Goal: Check status: Check status

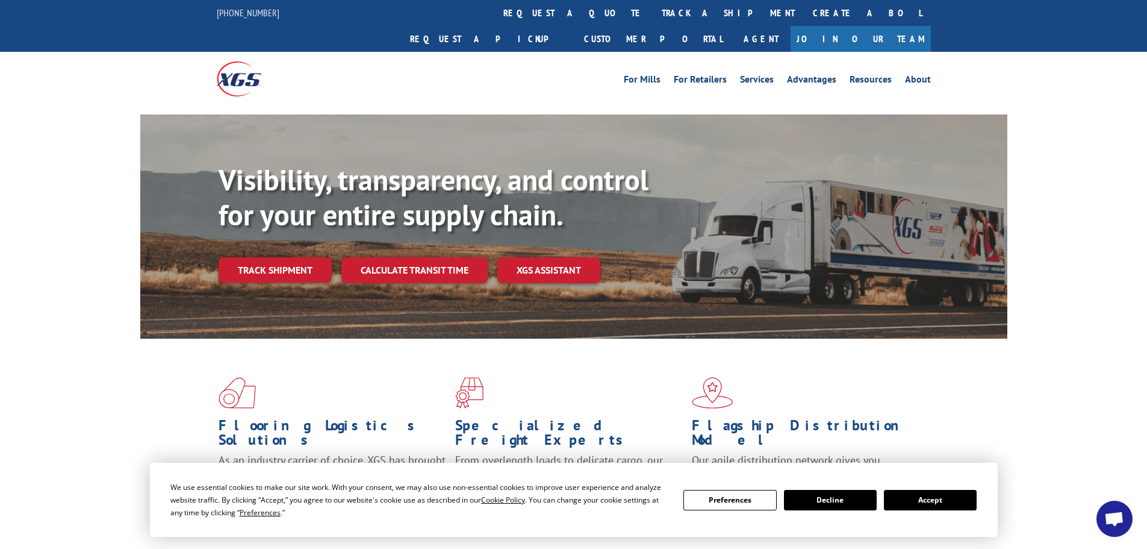
drag, startPoint x: 535, startPoint y: 14, endPoint x: 534, endPoint y: 26, distance: 11.5
click at [653, 14] on link "track a shipment" at bounding box center [728, 13] width 151 height 26
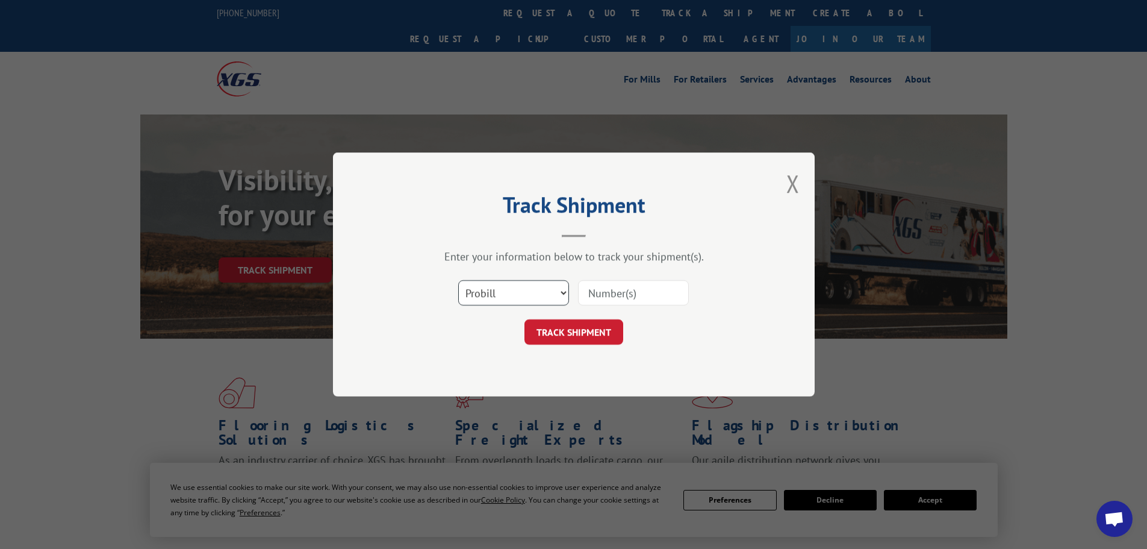
click at [526, 298] on select "Select category... Probill BOL PO" at bounding box center [513, 292] width 111 height 25
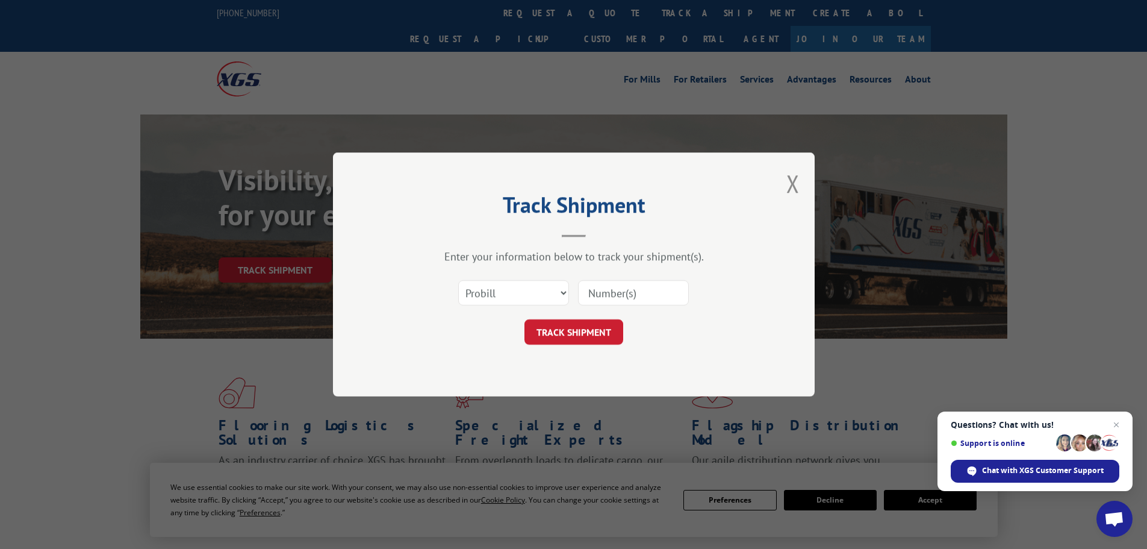
click at [636, 280] on input at bounding box center [633, 292] width 111 height 25
paste input "807614"
type input "807614"
click at [579, 332] on button "TRACK SHIPMENT" at bounding box center [574, 331] width 99 height 25
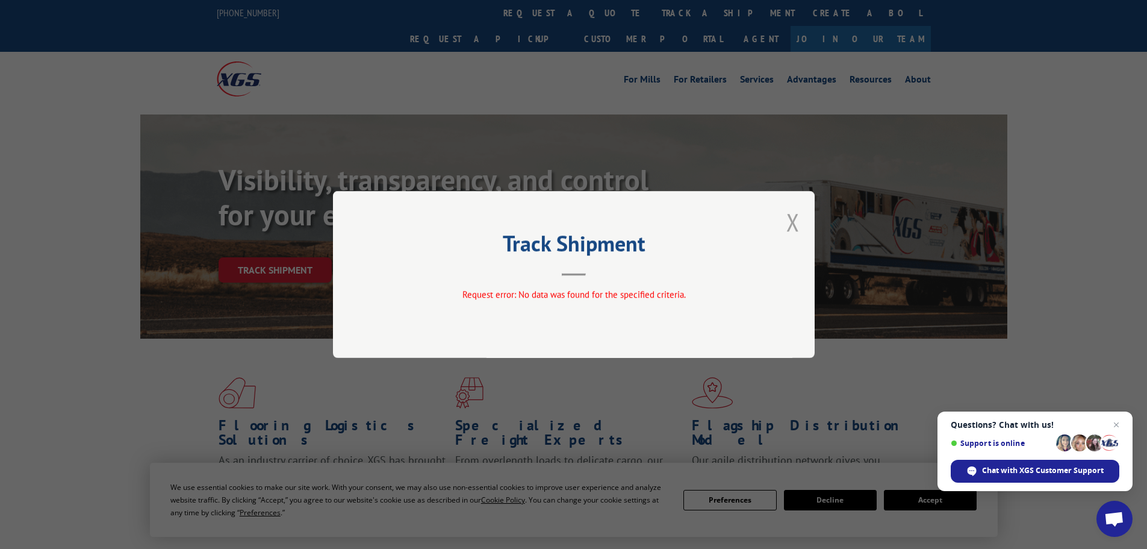
click at [793, 226] on button "Close modal" at bounding box center [793, 222] width 13 height 32
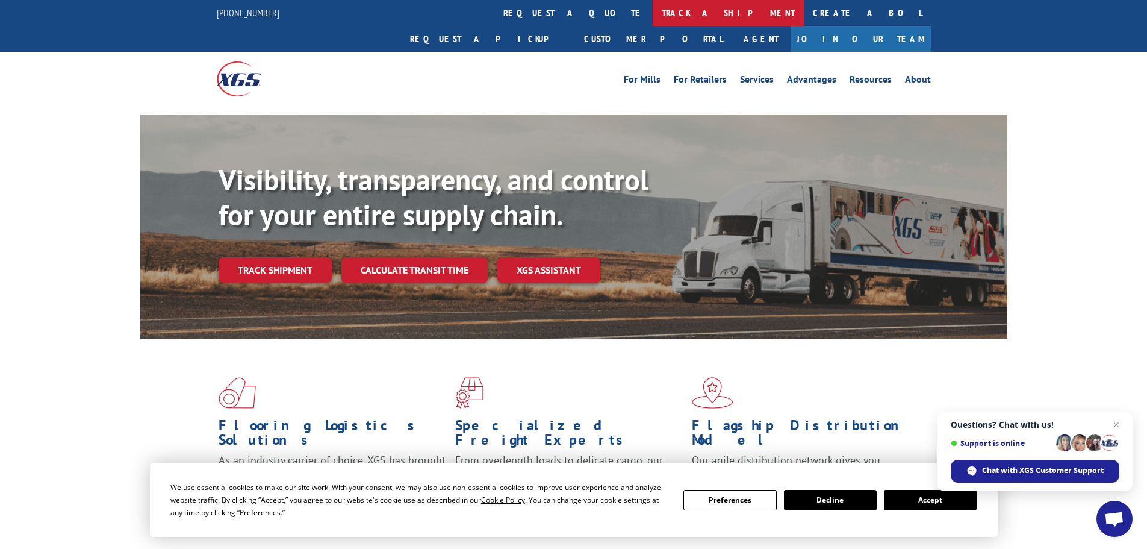
click at [653, 13] on link "track a shipment" at bounding box center [728, 13] width 151 height 26
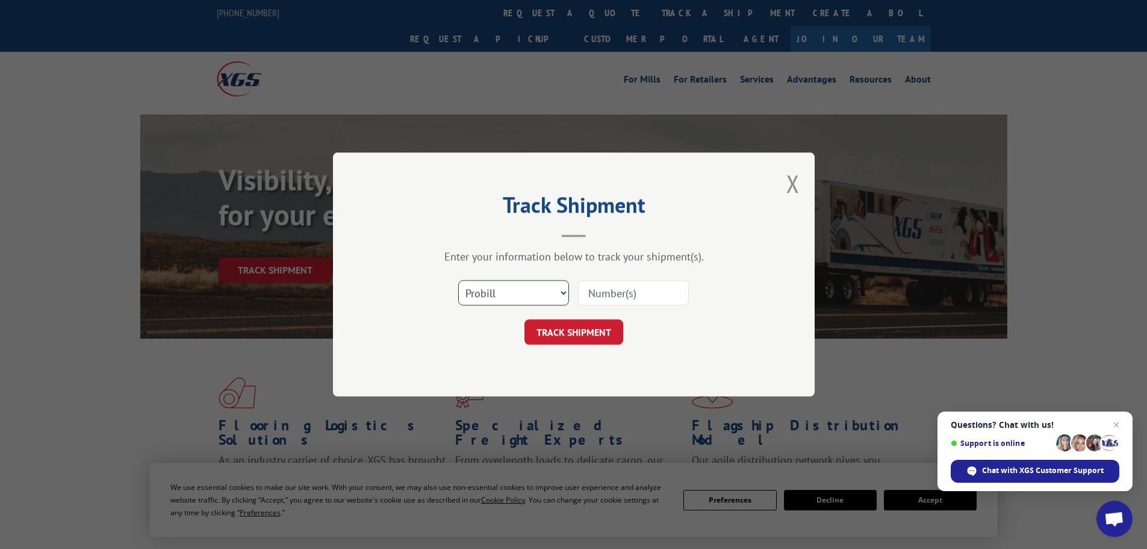
click at [531, 286] on select "Select category... Probill BOL PO" at bounding box center [513, 292] width 111 height 25
select select "bol"
click at [458, 280] on select "Select category... Probill BOL PO" at bounding box center [513, 292] width 111 height 25
click at [663, 286] on input at bounding box center [633, 292] width 111 height 25
paste input "5474701"
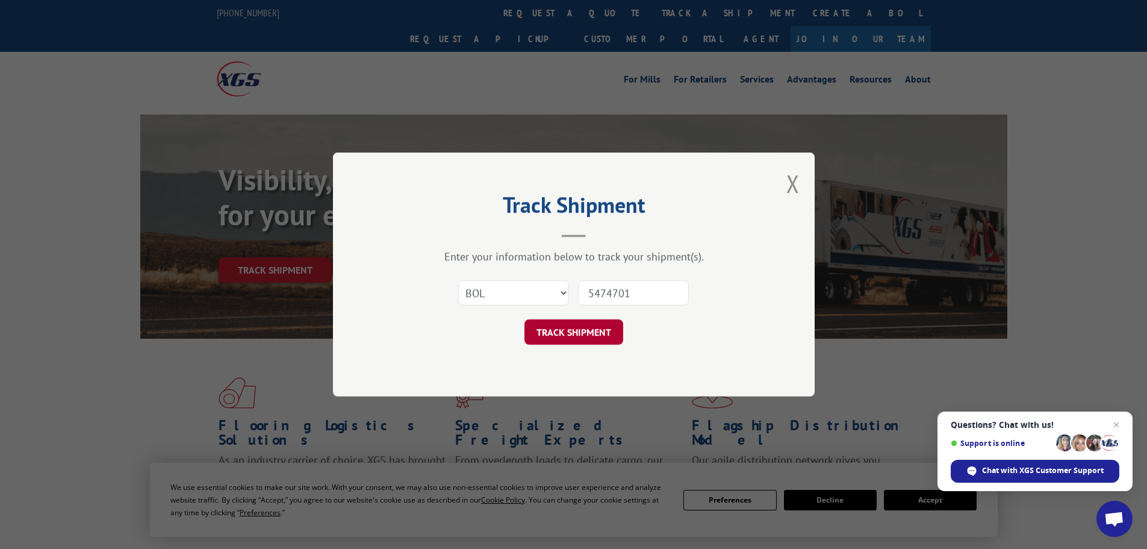
type input "5474701"
click at [585, 331] on button "TRACK SHIPMENT" at bounding box center [574, 331] width 99 height 25
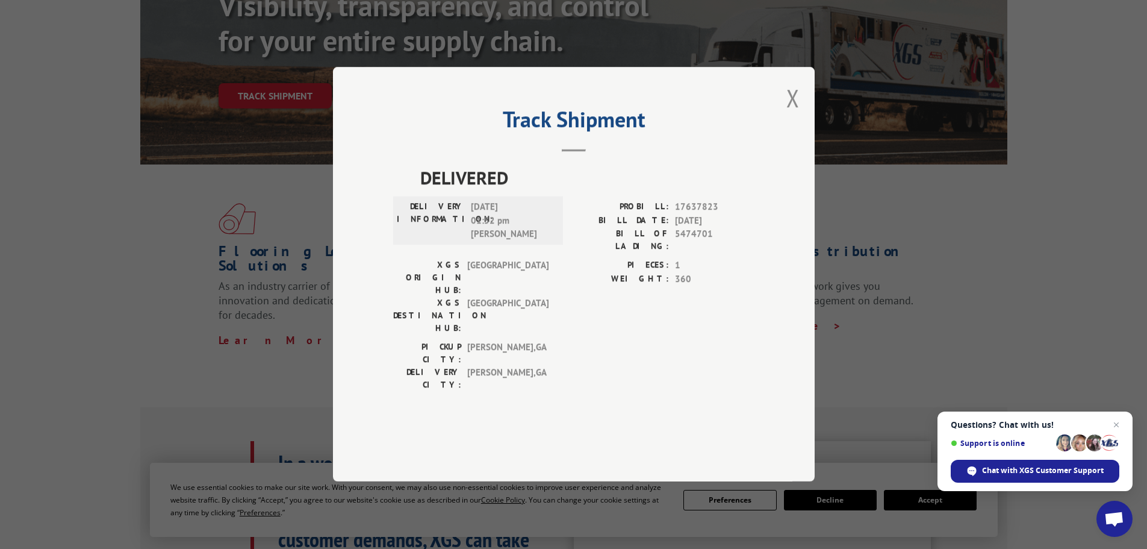
scroll to position [181, 0]
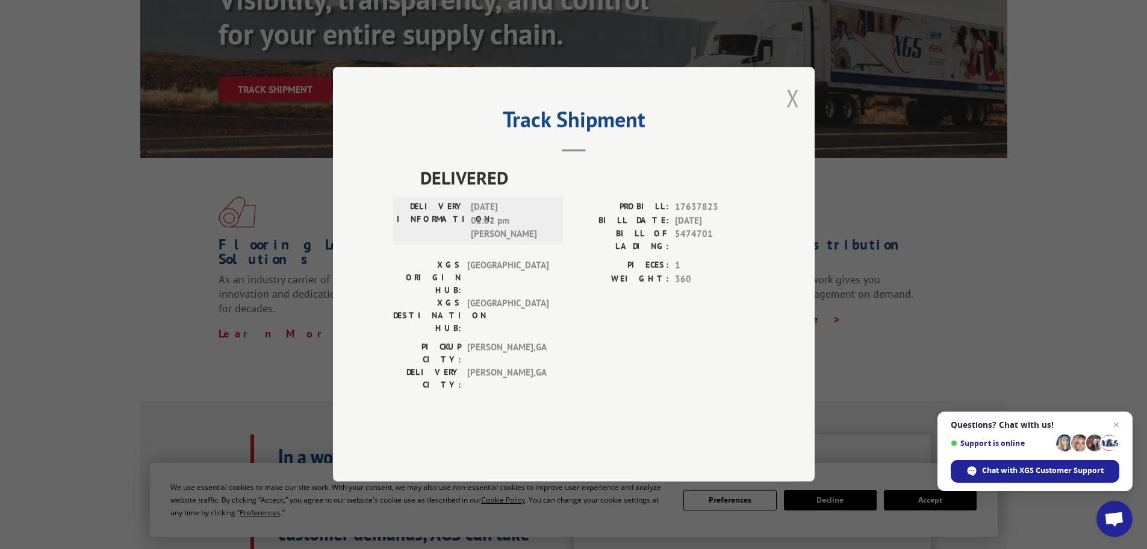
click at [797, 114] on button "Close modal" at bounding box center [793, 98] width 13 height 32
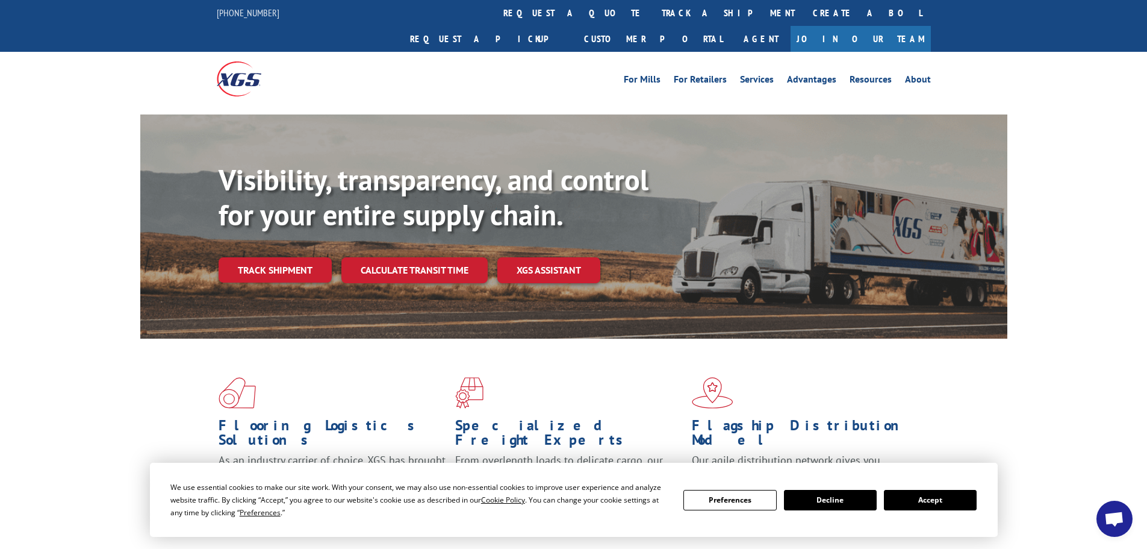
click at [653, 17] on link "track a shipment" at bounding box center [728, 13] width 151 height 26
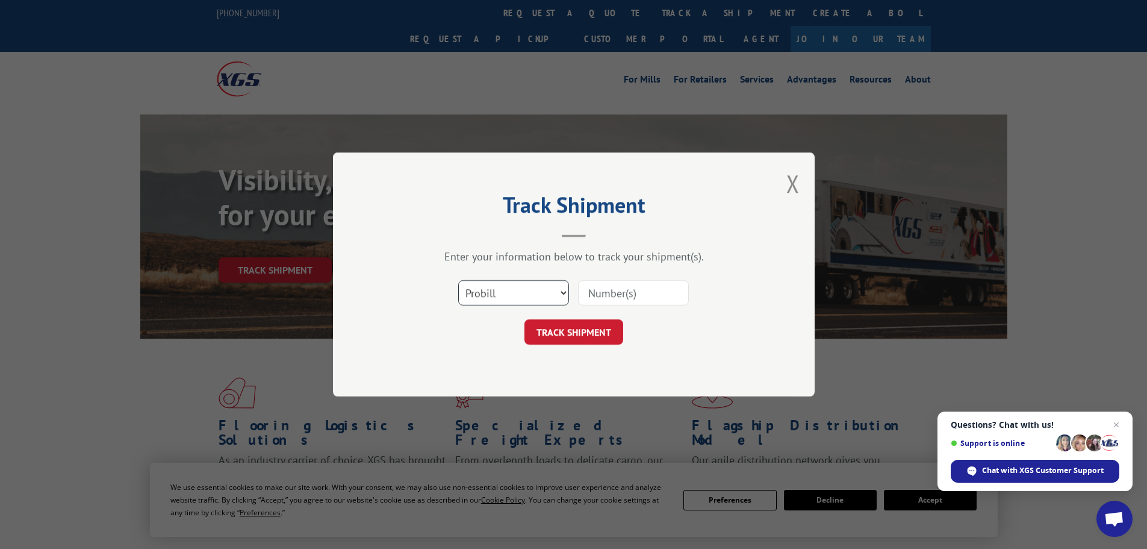
drag, startPoint x: 529, startPoint y: 288, endPoint x: 522, endPoint y: 290, distance: 7.5
click at [529, 288] on select "Select category... Probill BOL PO" at bounding box center [513, 292] width 111 height 25
select select "bol"
click at [458, 280] on select "Select category... Probill BOL PO" at bounding box center [513, 292] width 111 height 25
click at [587, 306] on div at bounding box center [633, 293] width 111 height 28
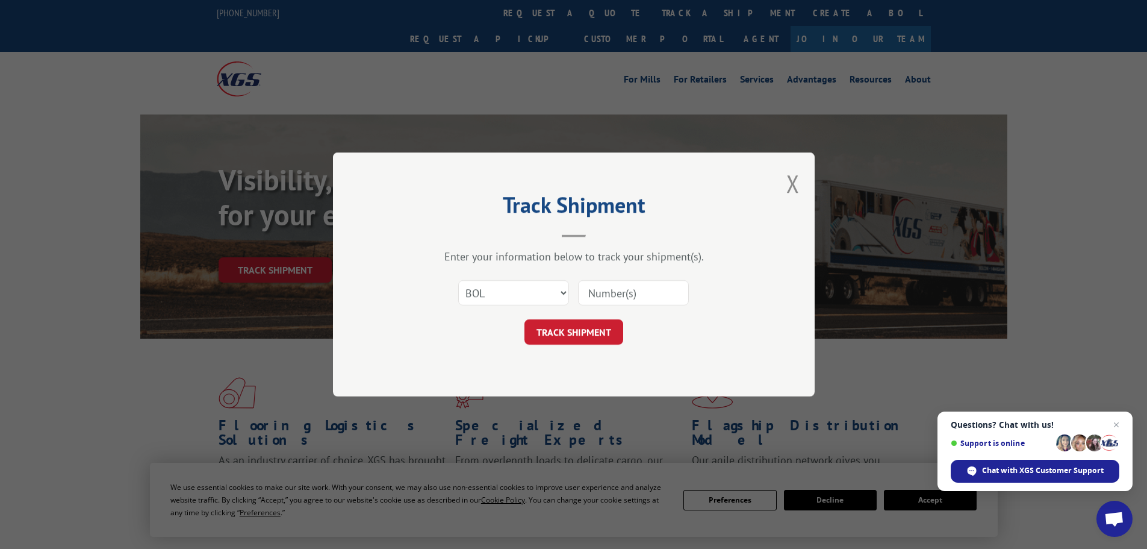
click at [594, 298] on input at bounding box center [633, 292] width 111 height 25
paste input "5562589"
type input "5562589"
drag, startPoint x: 581, startPoint y: 347, endPoint x: 584, endPoint y: 330, distance: 17.2
click at [581, 344] on div "Track Shipment Enter your information below to track your shipment(s). Select c…" at bounding box center [574, 274] width 482 height 244
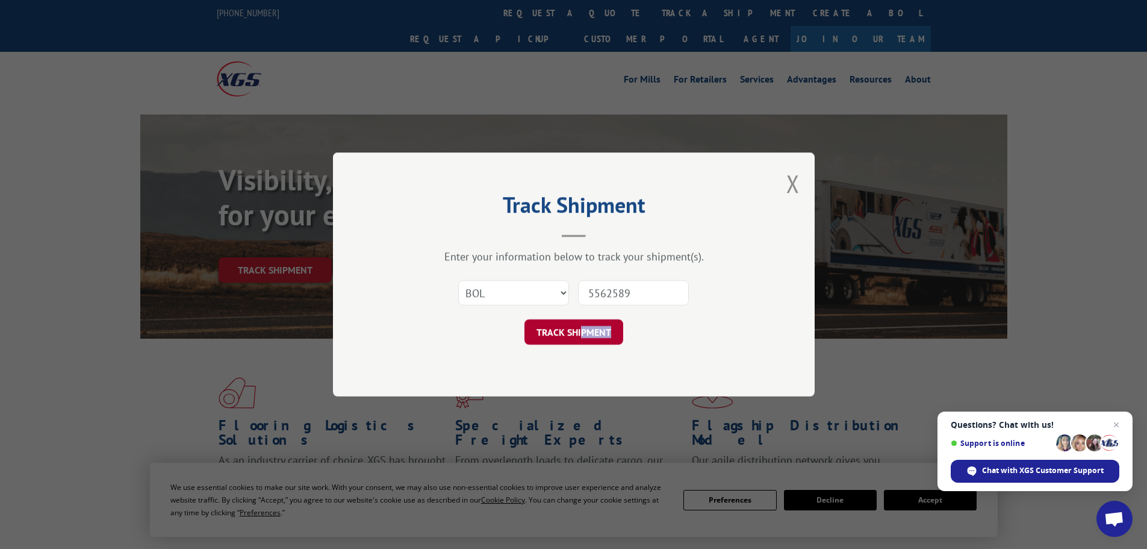
click at [584, 330] on button "TRACK SHIPMENT" at bounding box center [574, 331] width 99 height 25
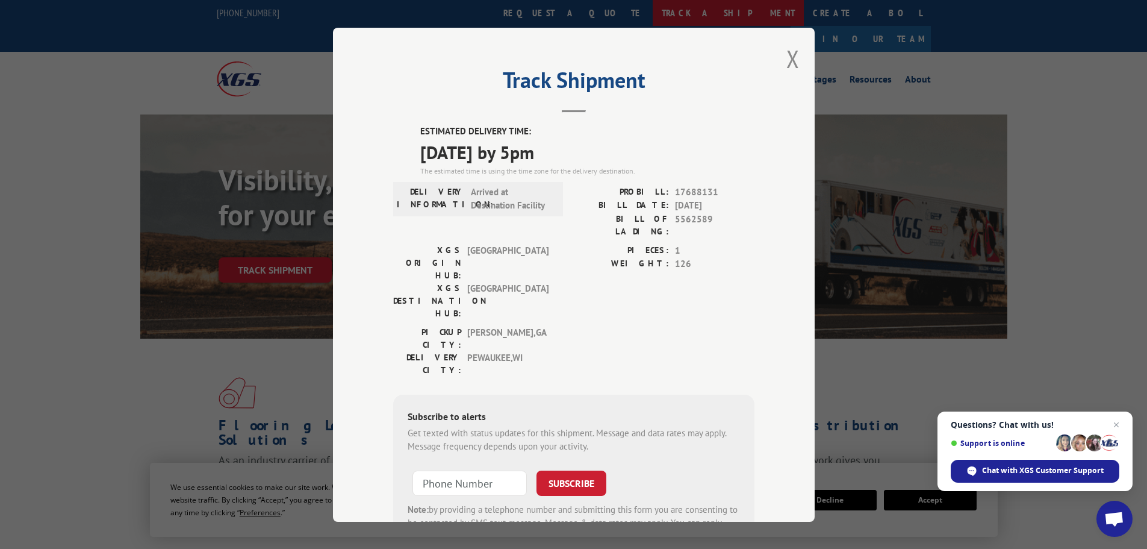
drag, startPoint x: 786, startPoint y: 55, endPoint x: 521, endPoint y: 7, distance: 269.3
click at [788, 57] on button "Close modal" at bounding box center [793, 59] width 13 height 32
